Goal: Information Seeking & Learning: Stay updated

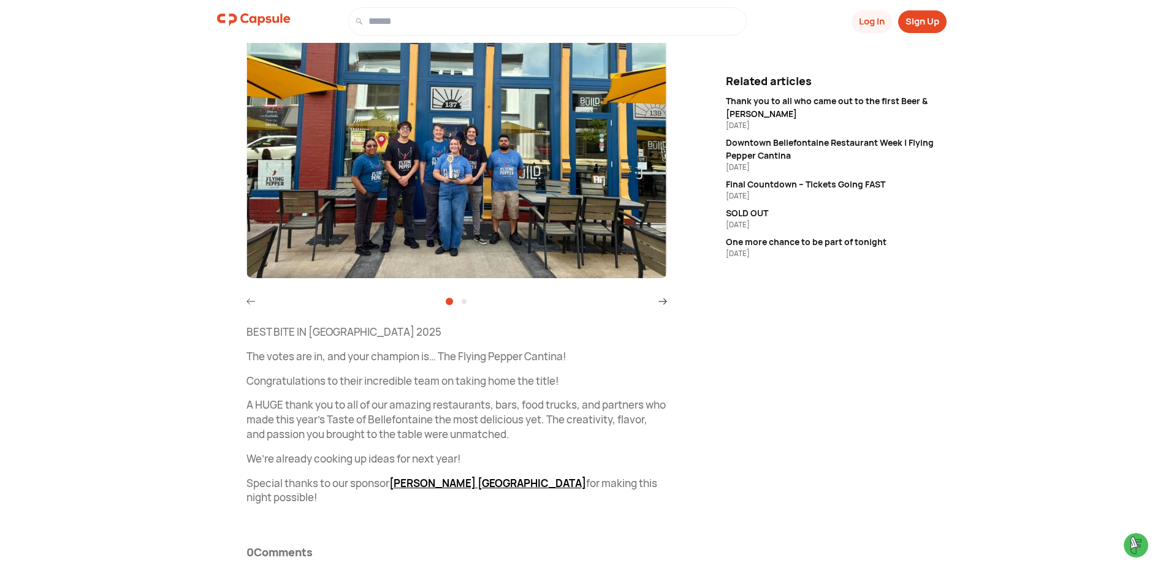
scroll to position [203, 0]
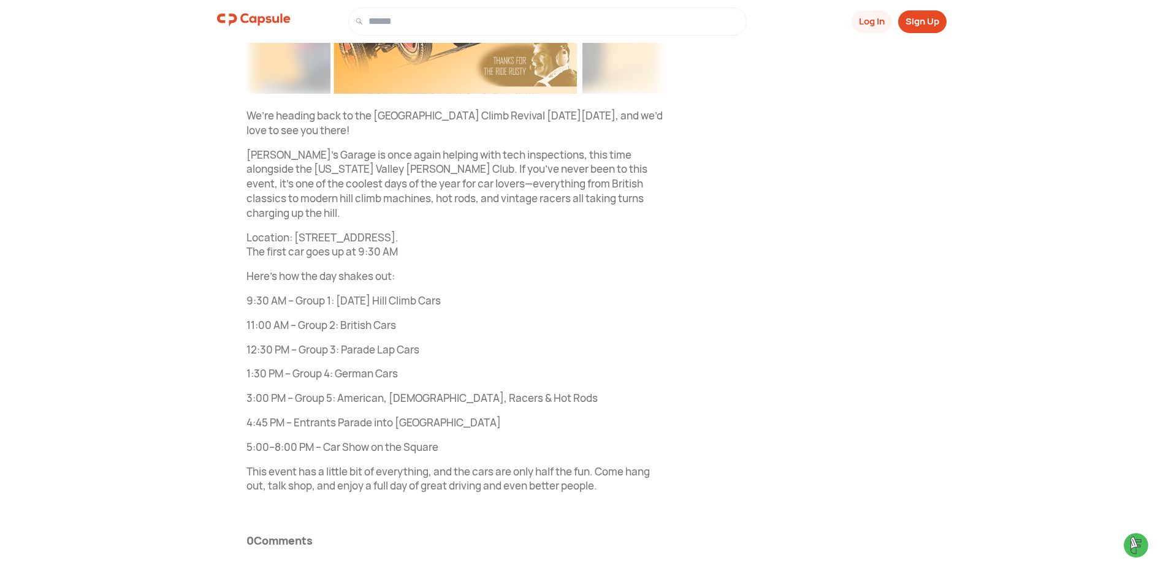
scroll to position [406, 0]
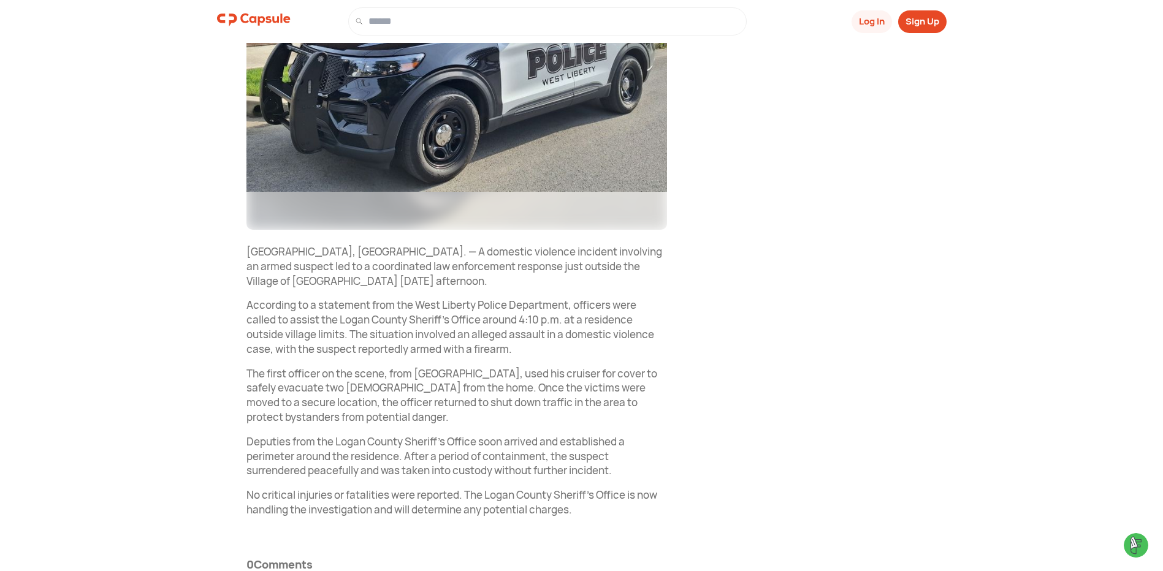
scroll to position [338, 0]
